Goal: Find specific page/section: Find specific page/section

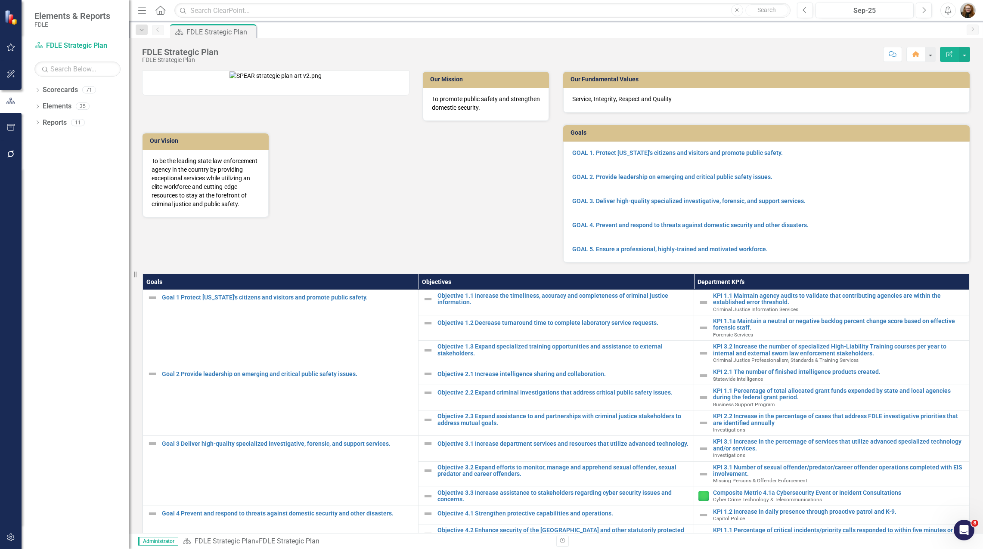
click at [65, 147] on div "Dropdown Scorecards 71 Dropdown FDLE Commissioner's Initiative Team Project Das…" at bounding box center [76, 316] width 108 height 466
click at [486, 218] on div "Our Mission To promote public safety and strengthen domestic security. Our Visi…" at bounding box center [346, 139] width 420 height 158
click at [585, 239] on p at bounding box center [766, 237] width 389 height 12
click at [36, 89] on icon "Dropdown" at bounding box center [37, 91] width 6 height 5
click at [42, 140] on icon "Dropdown" at bounding box center [42, 138] width 6 height 5
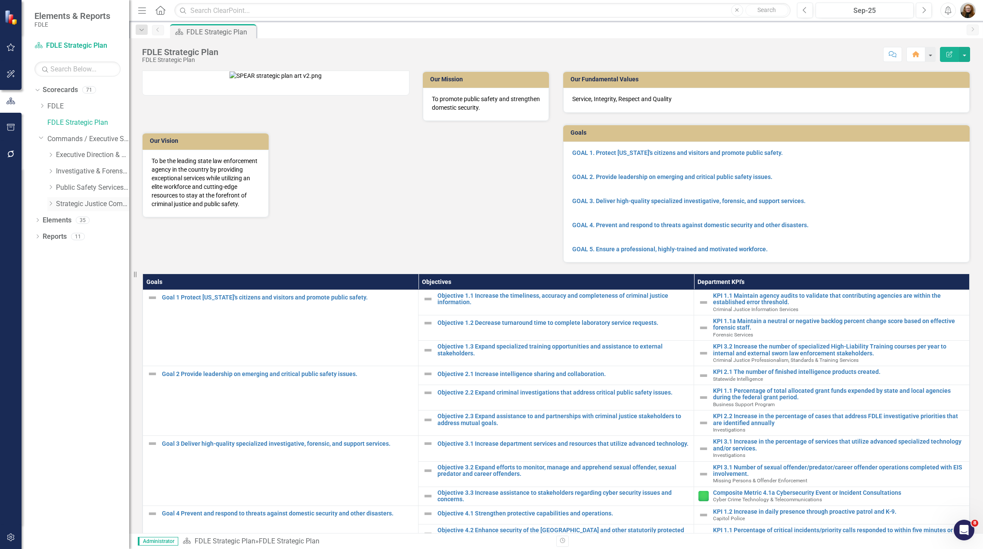
click at [50, 206] on icon "Dropdown" at bounding box center [50, 203] width 6 height 5
click at [71, 321] on div "Dropdown Scorecards 71 Dropdown FDLE Commissioner's Initiative Team Project Das…" at bounding box center [76, 316] width 108 height 466
click at [48, 208] on div "Dropdown Strategic Justice Command" at bounding box center [88, 204] width 82 height 14
click at [49, 203] on icon at bounding box center [50, 203] width 4 height 2
drag, startPoint x: 59, startPoint y: 322, endPoint x: 46, endPoint y: 266, distance: 57.8
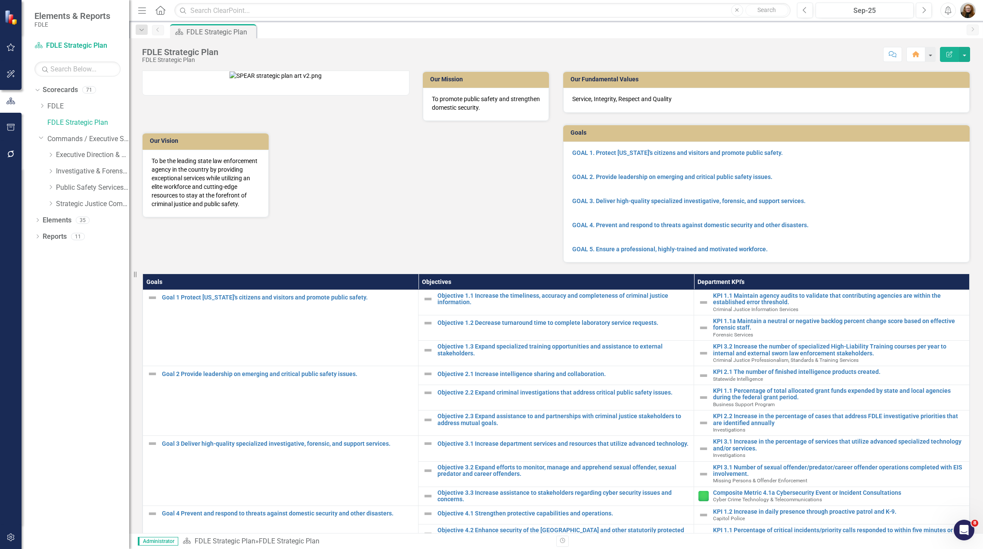
click at [59, 321] on div "Dropdown Scorecards 71 Dropdown FDLE Commissioner's Initiative Team Project Das…" at bounding box center [76, 316] width 108 height 466
click at [43, 141] on div "Dropdown" at bounding box center [43, 139] width 9 height 4
click at [83, 236] on div "Dropdown Scorecards 71 Dropdown FDLE Commissioner's Initiative Team Project Das…" at bounding box center [76, 316] width 108 height 466
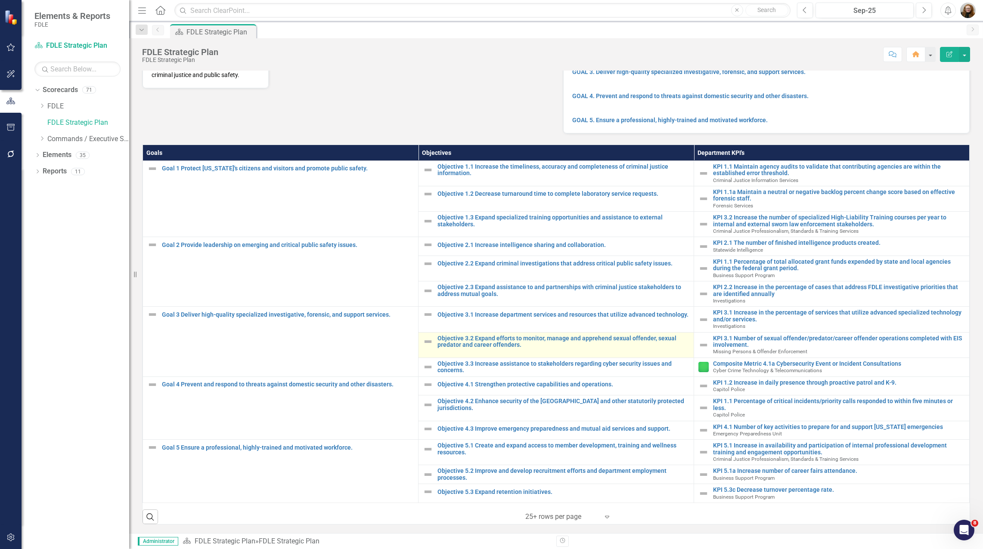
scroll to position [140, 0]
